Goal: Task Accomplishment & Management: Manage account settings

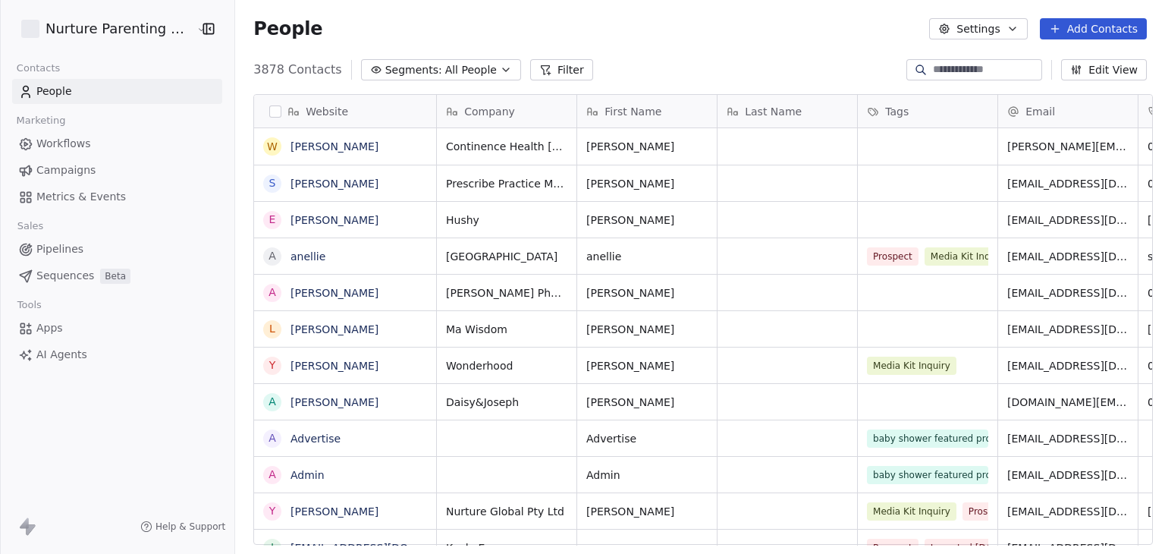
scroll to position [475, 924]
click at [128, 30] on html "Nurture Parenting Magazine Contacts People Marketing Workflows Campaigns Metric…" at bounding box center [582, 277] width 1165 height 554
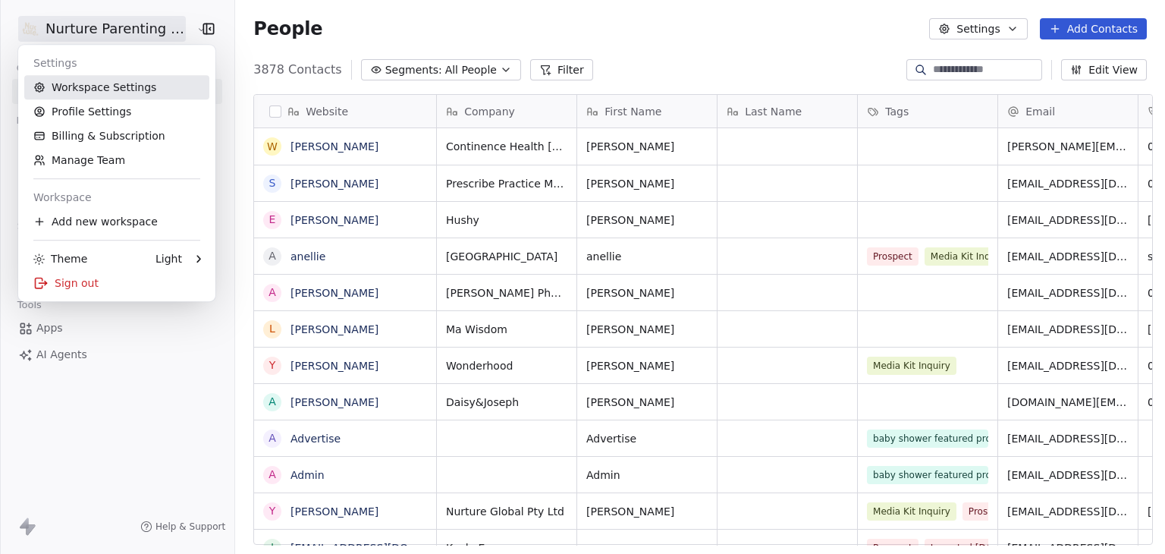
click at [121, 86] on link "Workspace Settings" at bounding box center [116, 87] width 185 height 24
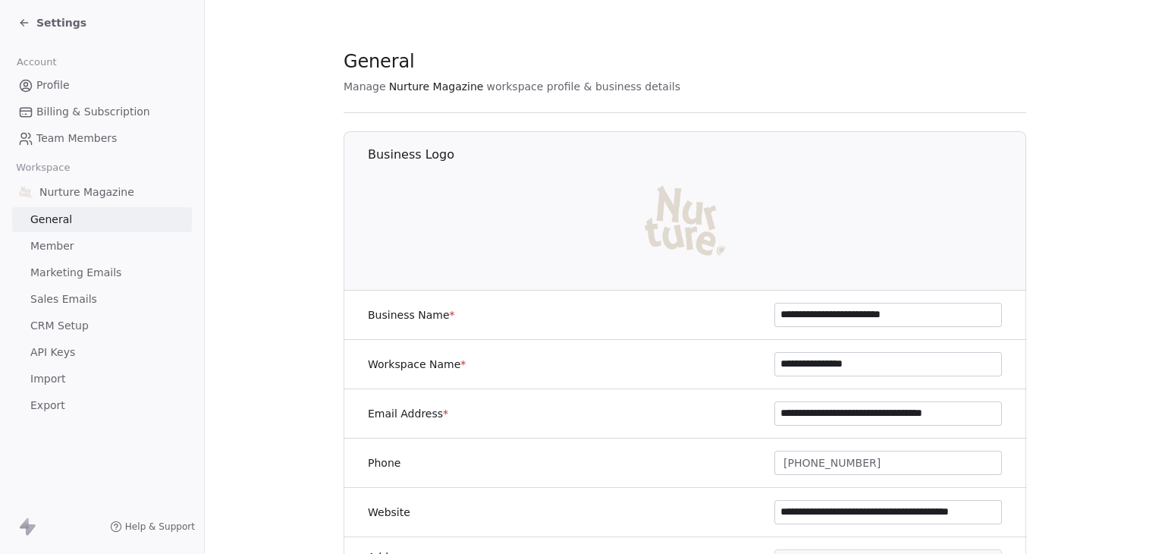
click at [63, 107] on span "Billing & Subscription" at bounding box center [93, 112] width 114 height 16
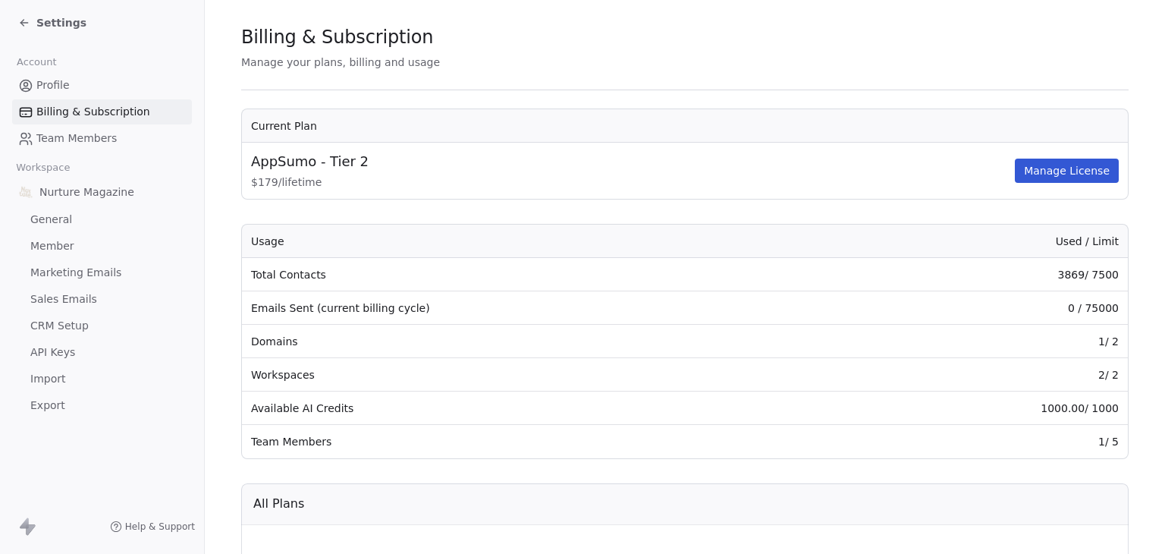
scroll to position [23, 0]
click at [55, 17] on span "Settings" at bounding box center [61, 22] width 50 height 15
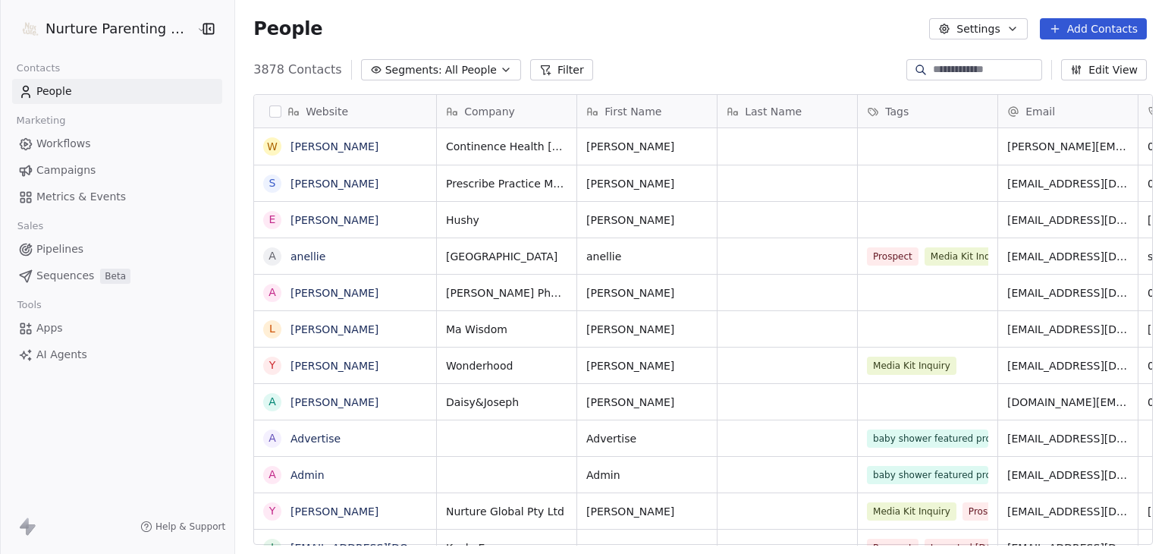
scroll to position [475, 924]
click at [56, 28] on html "Nurture Parenting Magazine Contacts People Marketing Workflows Campaigns Metric…" at bounding box center [582, 277] width 1165 height 554
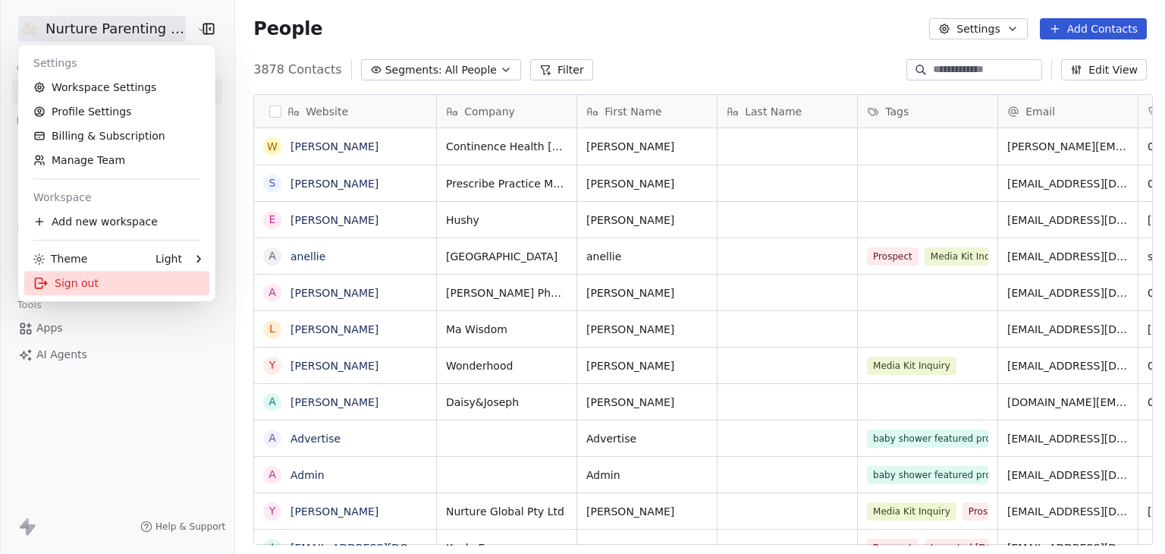
click at [91, 277] on div "Sign out" at bounding box center [116, 283] width 185 height 24
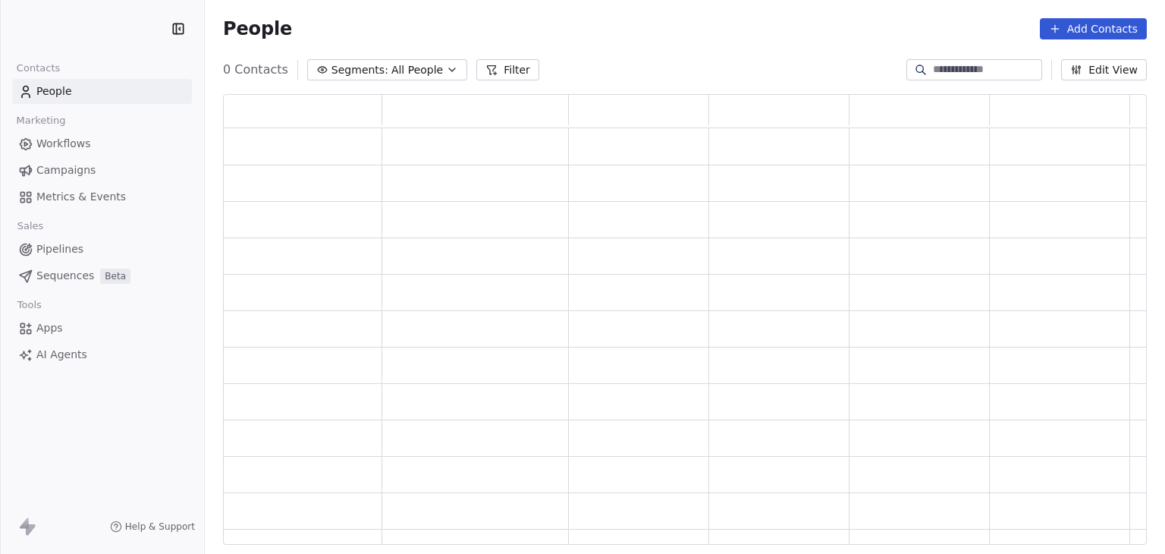
scroll to position [12, 12]
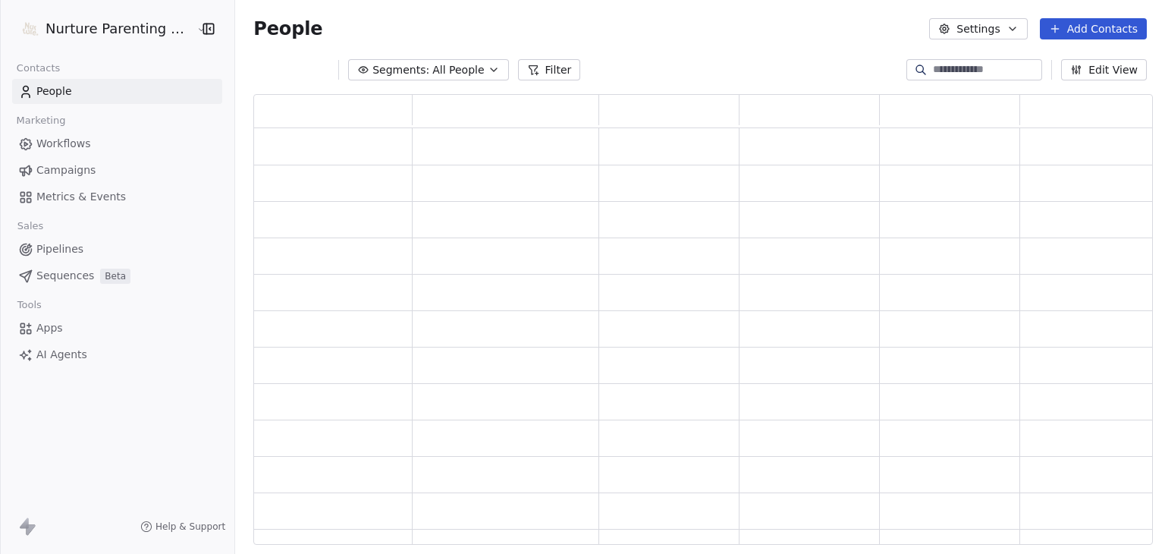
click at [68, 36] on html "Nurture Parenting Magazine Contacts People Marketing Workflows Campaigns Metric…" at bounding box center [582, 277] width 1165 height 554
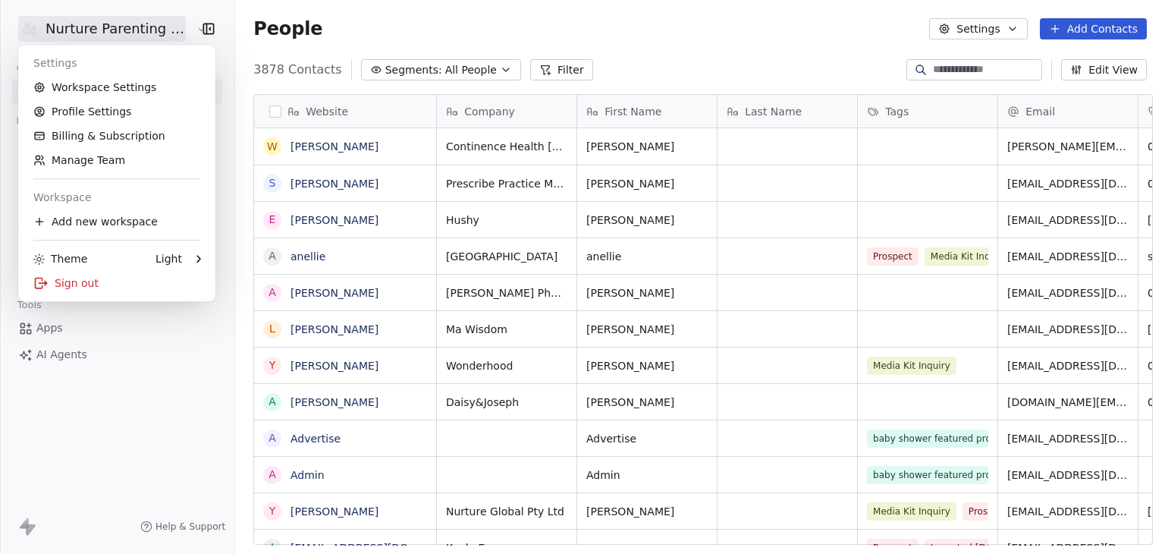
scroll to position [475, 924]
click at [86, 94] on link "Workspace Settings" at bounding box center [116, 87] width 185 height 24
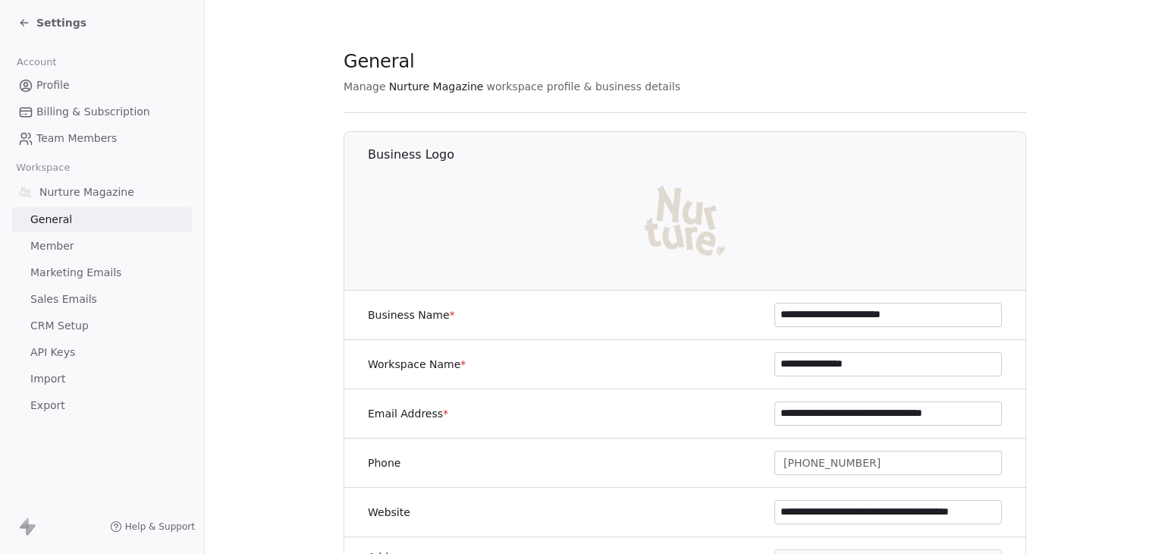
click at [83, 113] on span "Billing & Subscription" at bounding box center [93, 112] width 114 height 16
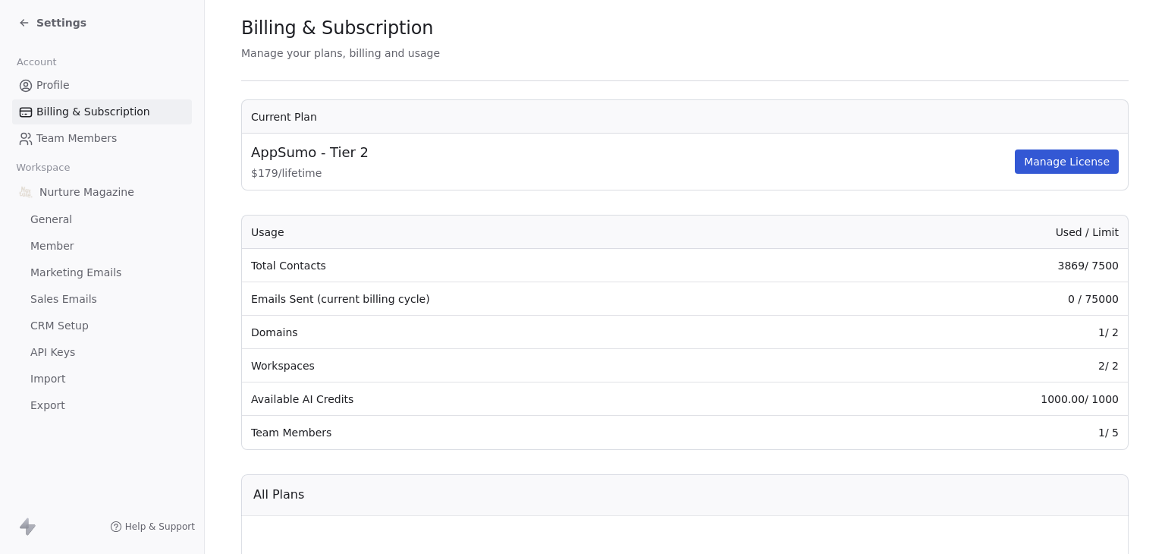
scroll to position [30, 0]
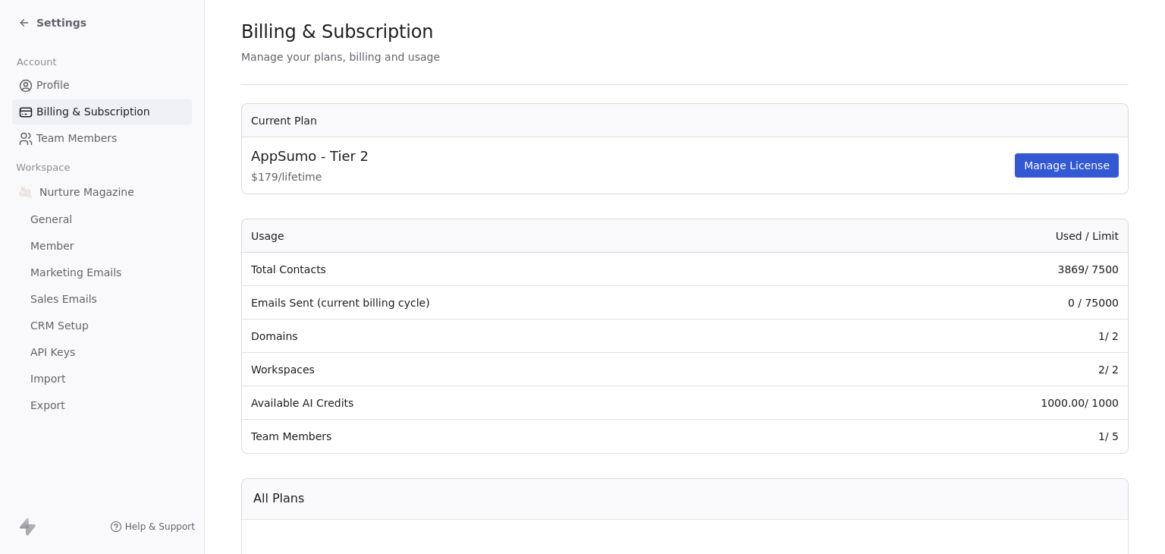
click at [931, 48] on div "Billing & Subscription Manage your plans, billing and usage Current Plan AppSum…" at bounding box center [684, 510] width 887 height 983
click at [71, 21] on span "Settings" at bounding box center [61, 22] width 50 height 15
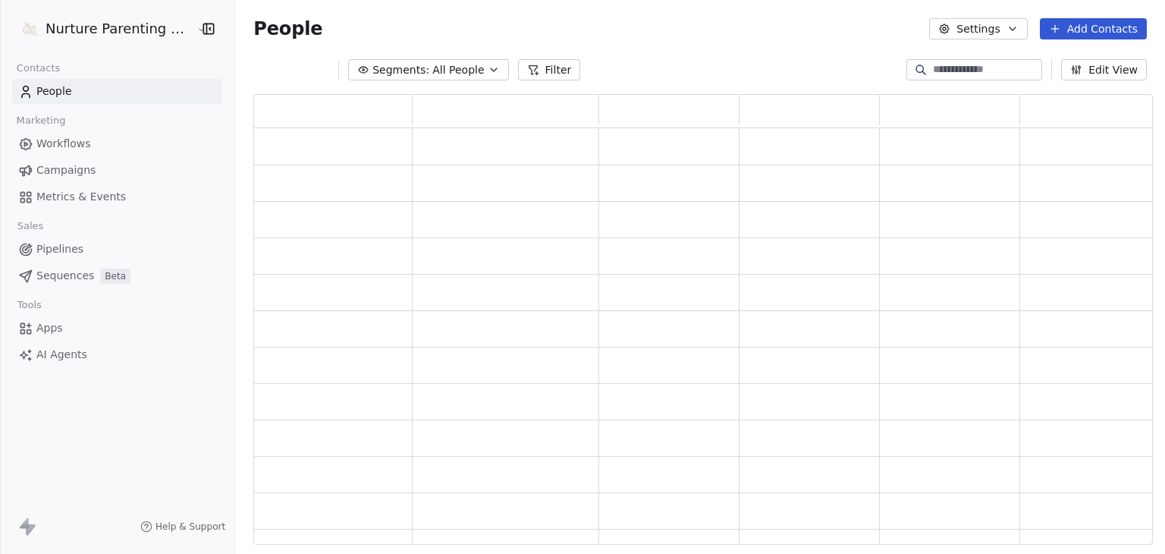
scroll to position [438, 888]
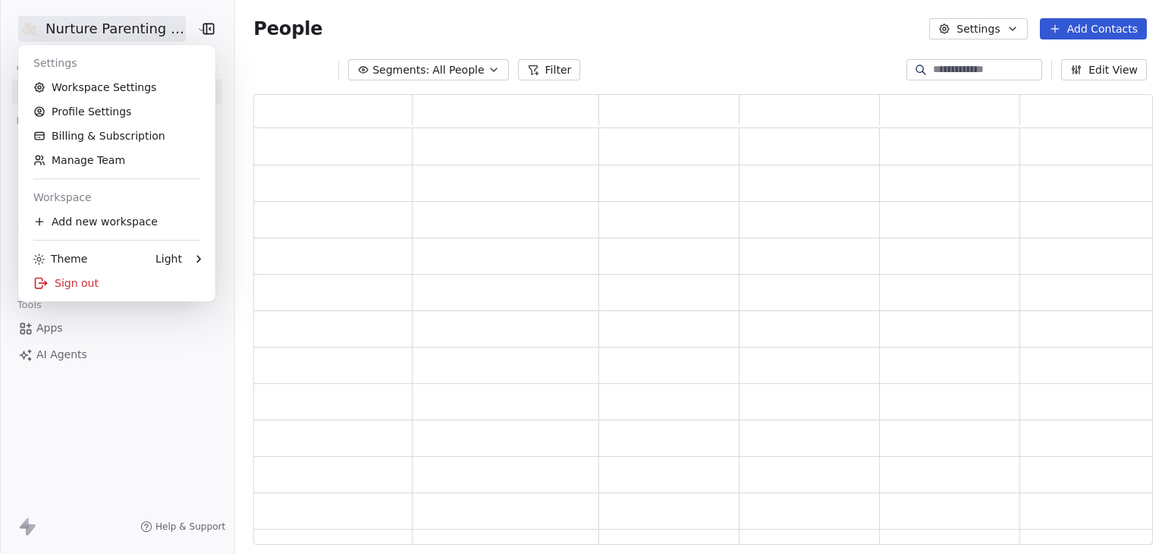
click at [79, 31] on html "Nurture Parenting Magazine Contacts People Marketing Workflows Campaigns Metric…" at bounding box center [582, 277] width 1165 height 554
click at [80, 287] on div "Sign out" at bounding box center [116, 283] width 185 height 24
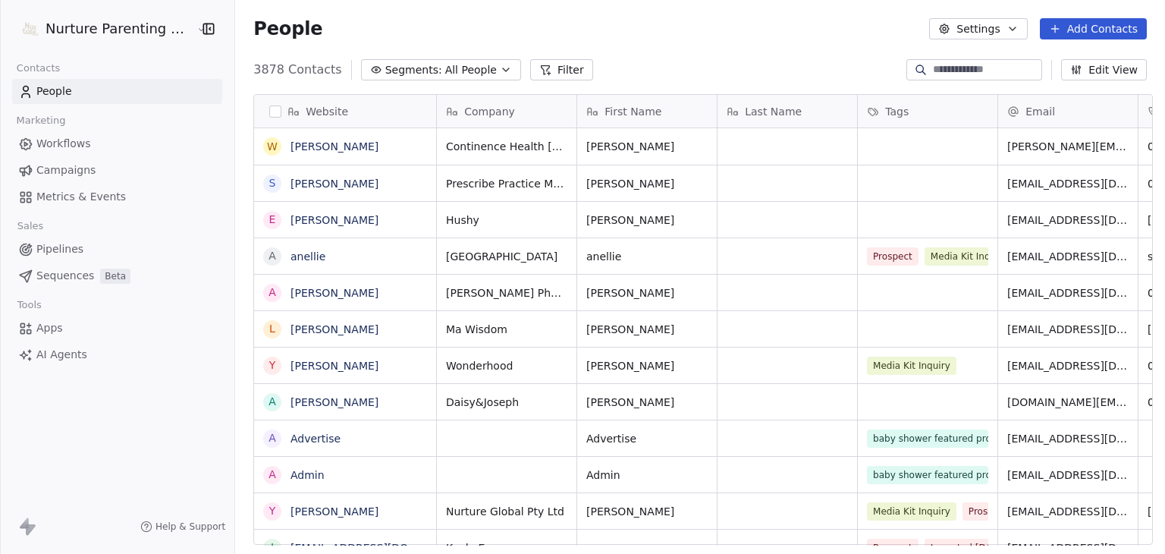
scroll to position [475, 924]
